Goal: Transaction & Acquisition: Purchase product/service

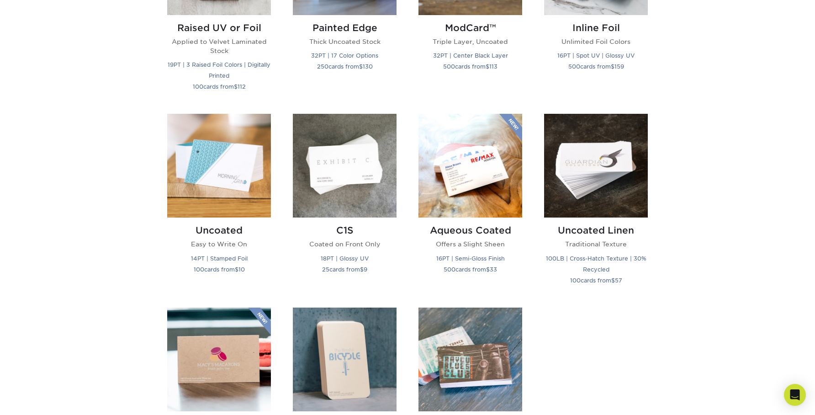
scroll to position [584, 0]
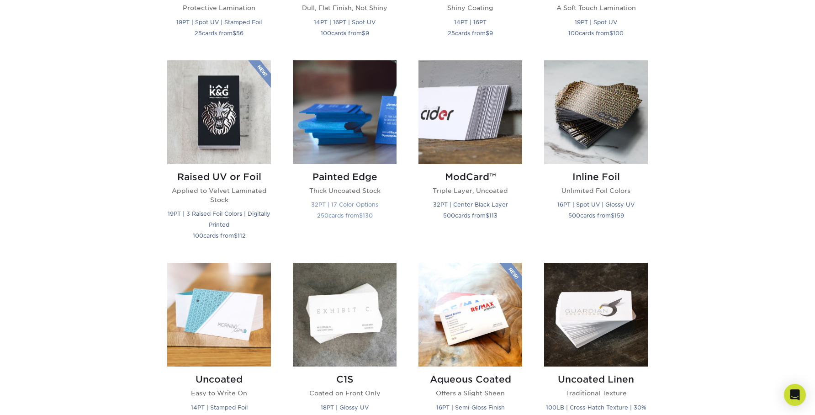
click at [334, 189] on p "Thick Uncoated Stock" at bounding box center [345, 190] width 104 height 9
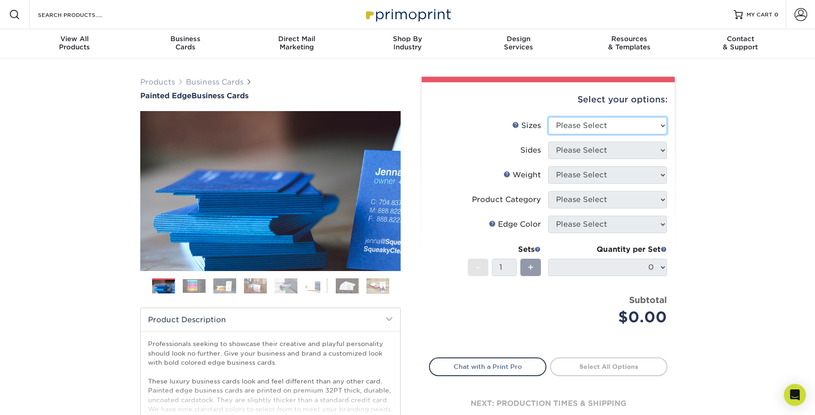
click at [582, 121] on select "Please Select 2" x 3.5" - Standard 2.125" x 3.375" - European 2.5" x 2.5" - Squ…" at bounding box center [607, 125] width 119 height 17
select select "2.00x3.50"
click at [548, 117] on select "Please Select 2" x 3.5" - Standard 2.125" x 3.375" - European 2.5" x 2.5" - Squ…" at bounding box center [607, 125] width 119 height 17
click at [586, 151] on select "Please Select Print Both Sides Print Front Only" at bounding box center [607, 150] width 119 height 17
select select "13abbda7-1d64-4f25-8bb2-c179b224825d"
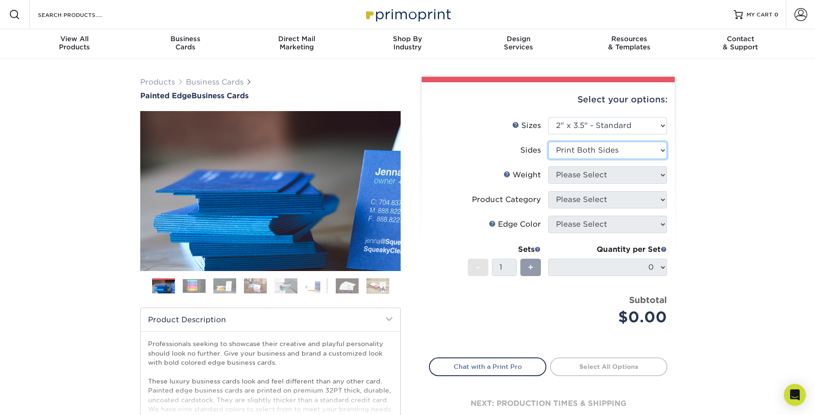
click at [548, 142] on select "Please Select Print Both Sides Print Front Only" at bounding box center [607, 150] width 119 height 17
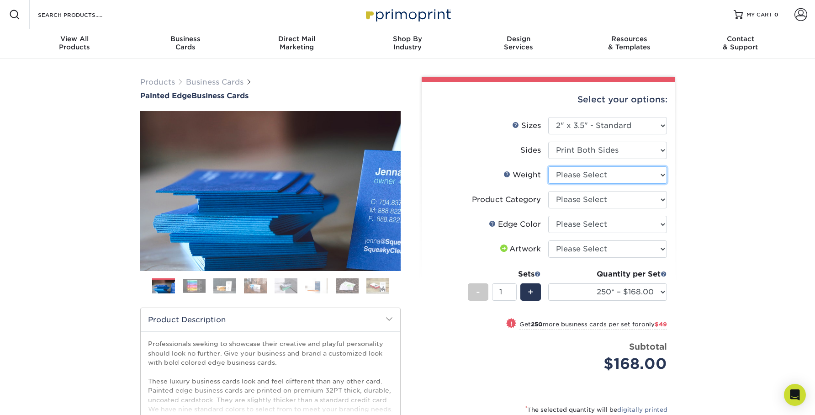
click at [625, 177] on select "Please Select 32PTUC" at bounding box center [607, 174] width 119 height 17
select select "32PTUC"
click at [548, 166] on select "Please Select 32PTUC" at bounding box center [607, 174] width 119 height 17
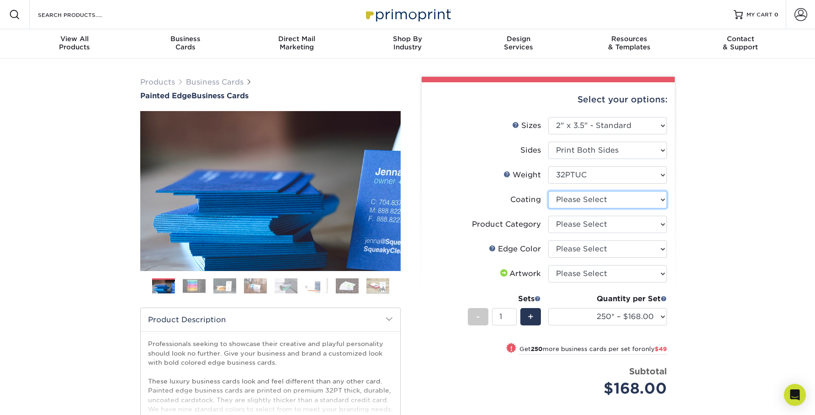
click at [638, 200] on select at bounding box center [607, 199] width 119 height 17
select select "3e7618de-abca-4bda-9f97-8b9129e913d8"
click at [548, 191] on select at bounding box center [607, 199] width 119 height 17
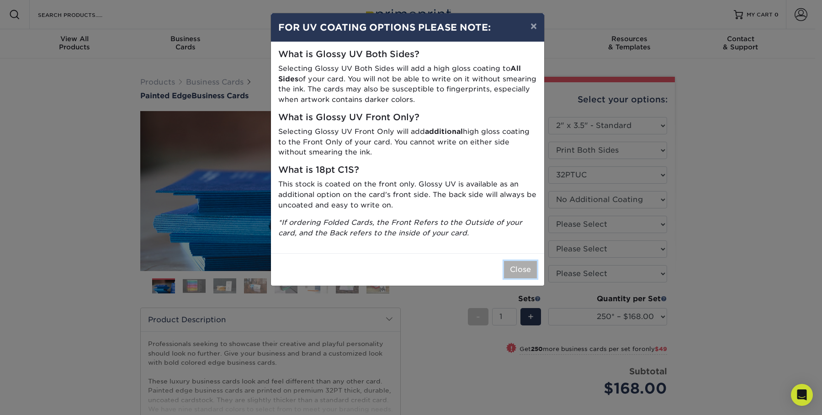
click at [521, 272] on button "Close" at bounding box center [520, 269] width 33 height 17
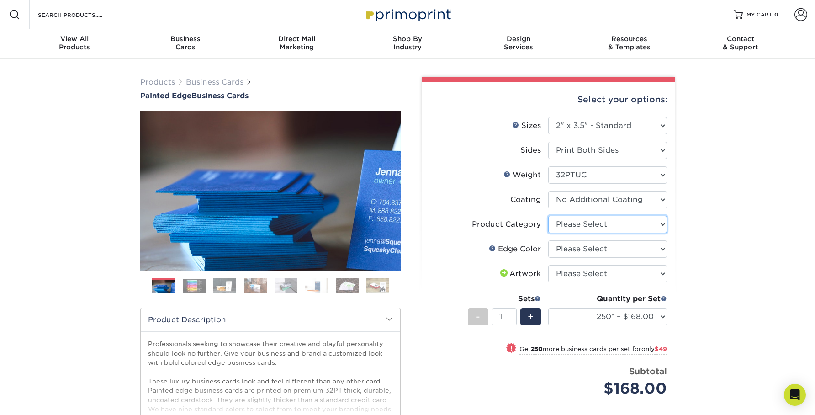
click at [609, 225] on select "Please Select Business Cards" at bounding box center [607, 224] width 119 height 17
select select "3b5148f1-0588-4f88-a218-97bcfdce65c1"
click at [548, 216] on select "Please Select Business Cards" at bounding box center [607, 224] width 119 height 17
click at [610, 249] on select "Please Select Charcoal Black Brown Blue Pearlescent Blue Pearlescent Gold Pearl…" at bounding box center [607, 248] width 119 height 17
select select "77aecbce-1046-4928-950d-058756e5d349"
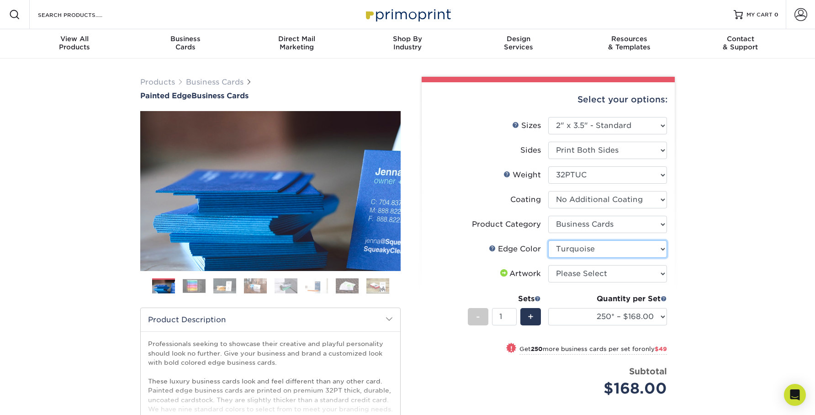
click at [548, 240] on select "Please Select Charcoal Black Brown Blue Pearlescent Blue Pearlescent Gold Pearl…" at bounding box center [607, 248] width 119 height 17
click at [602, 278] on select "Please Select I will upload files I need a design - $100" at bounding box center [607, 273] width 119 height 17
select select "upload"
click at [548, 265] on select "Please Select I will upload files I need a design - $100" at bounding box center [607, 273] width 119 height 17
